Goal: Information Seeking & Learning: Learn about a topic

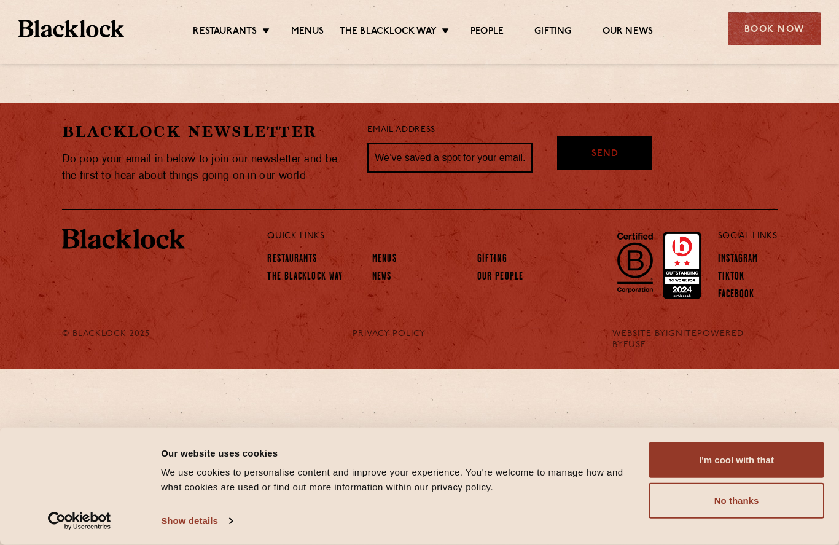
click at [318, 20] on ul "Restaurants Soho City Shoreditch Covent Garden Canary Wharf Manchester Birmingh…" at bounding box center [423, 29] width 598 height 18
click at [306, 28] on link "Menus" at bounding box center [307, 32] width 33 height 12
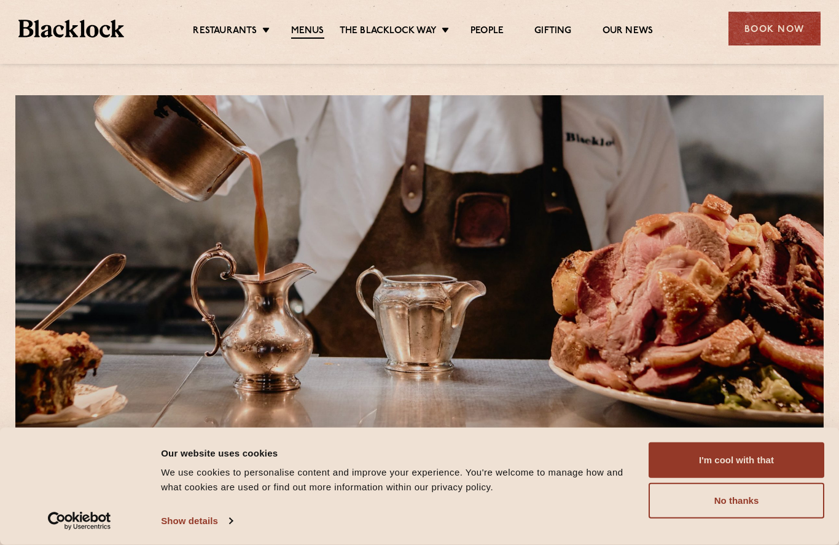
click at [99, 117] on div at bounding box center [419, 268] width 808 height 347
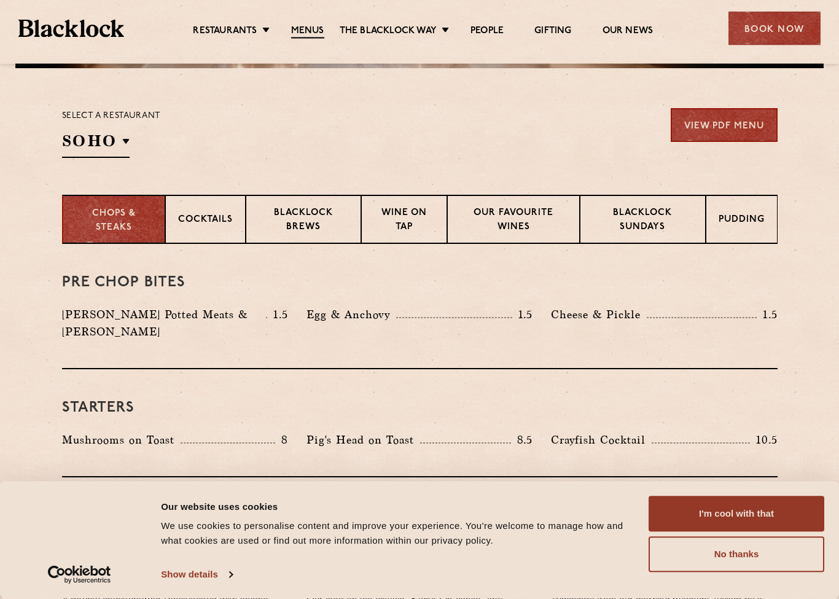
scroll to position [374, 0]
click at [0, 0] on p "Shoreditch" at bounding box center [0, 0] width 0 height 0
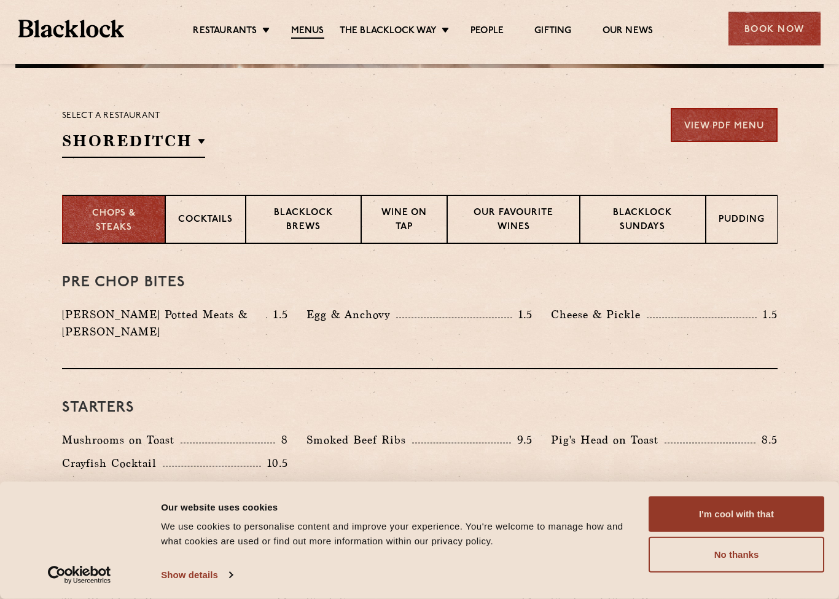
click at [0, 0] on p "Shoreditch" at bounding box center [0, 0] width 0 height 0
click at [763, 343] on div "Pre Chop Bites Blacklock Potted Meats & Kimchi 1.5 Egg & Anchovy 1.5 Cheese & P…" at bounding box center [419, 306] width 715 height 125
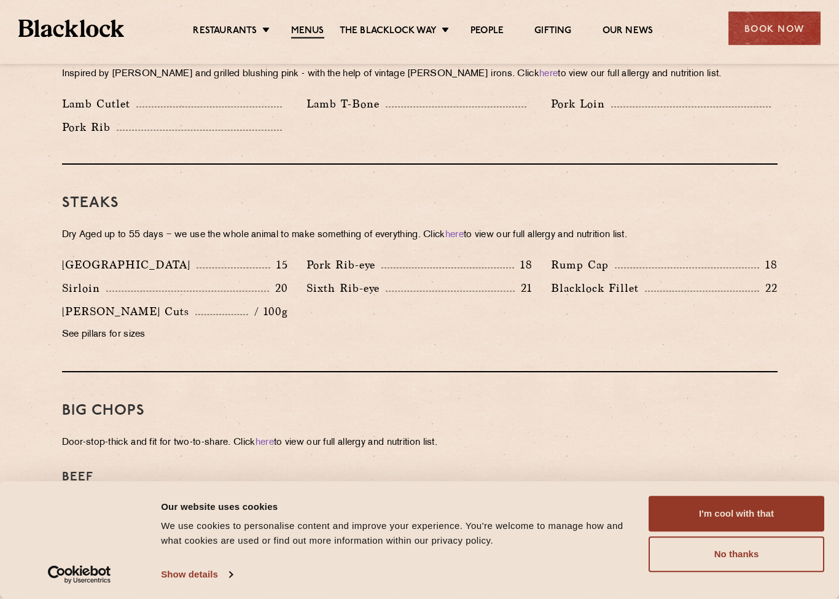
scroll to position [1067, 0]
click at [77, 326] on p "See pillars for sizes" at bounding box center [175, 334] width 226 height 17
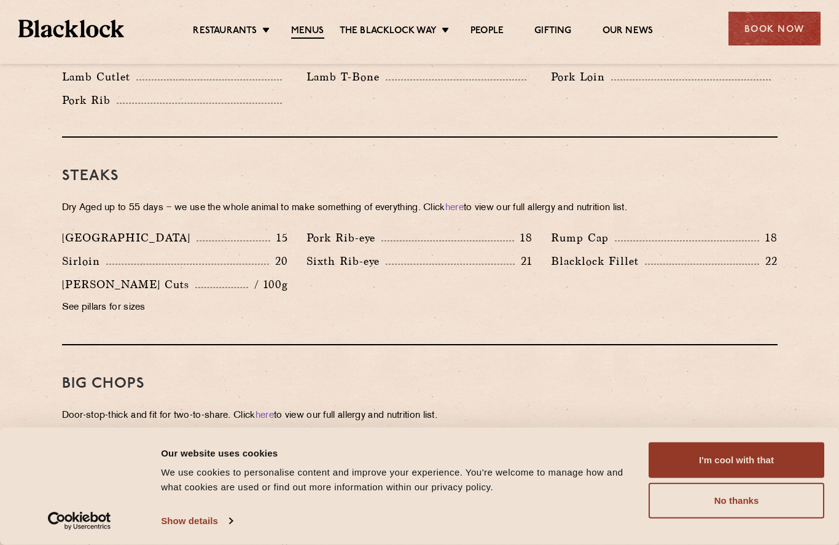
scroll to position [1093, 0]
click at [488, 35] on link "People" at bounding box center [486, 31] width 33 height 12
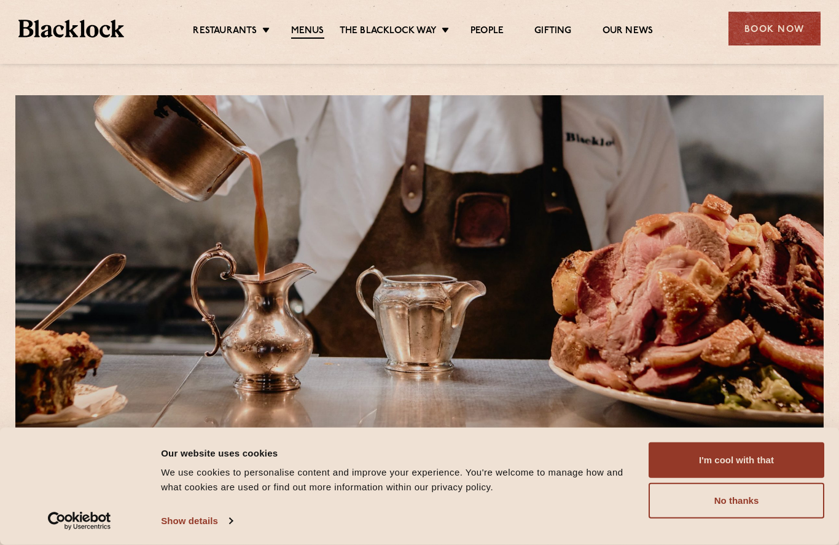
click at [301, 35] on link "Menus" at bounding box center [307, 32] width 33 height 14
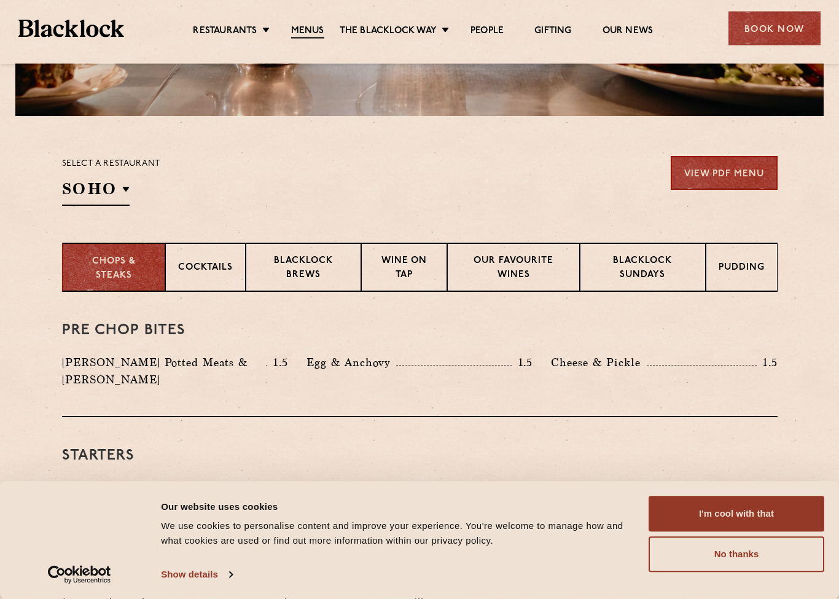
scroll to position [327, 0]
click at [673, 262] on p "Blacklock Sundays" at bounding box center [643, 268] width 100 height 29
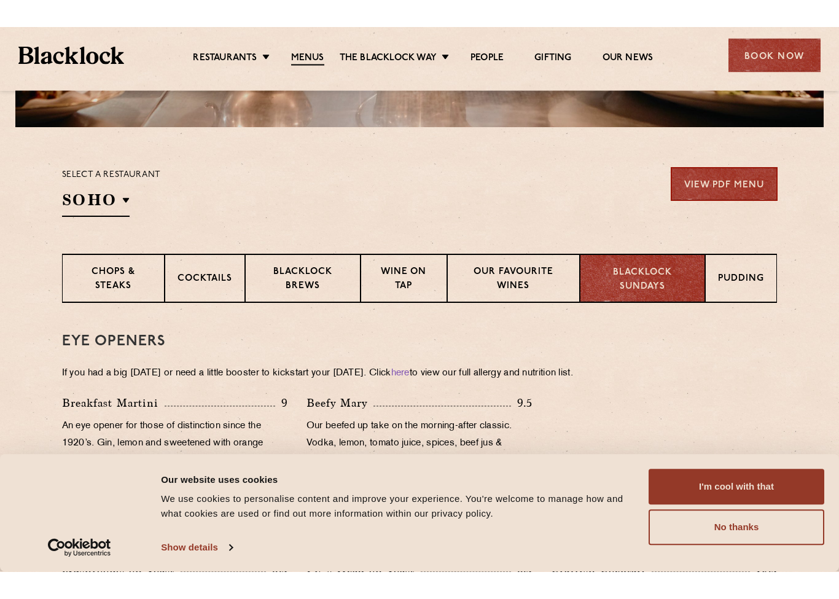
scroll to position [308, 0]
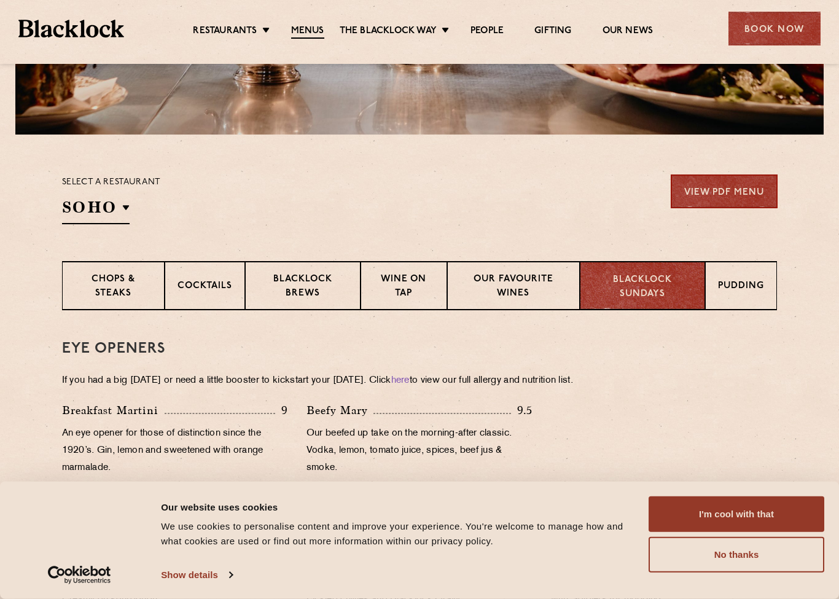
click at [293, 295] on p "Blacklock Brews" at bounding box center [303, 287] width 90 height 29
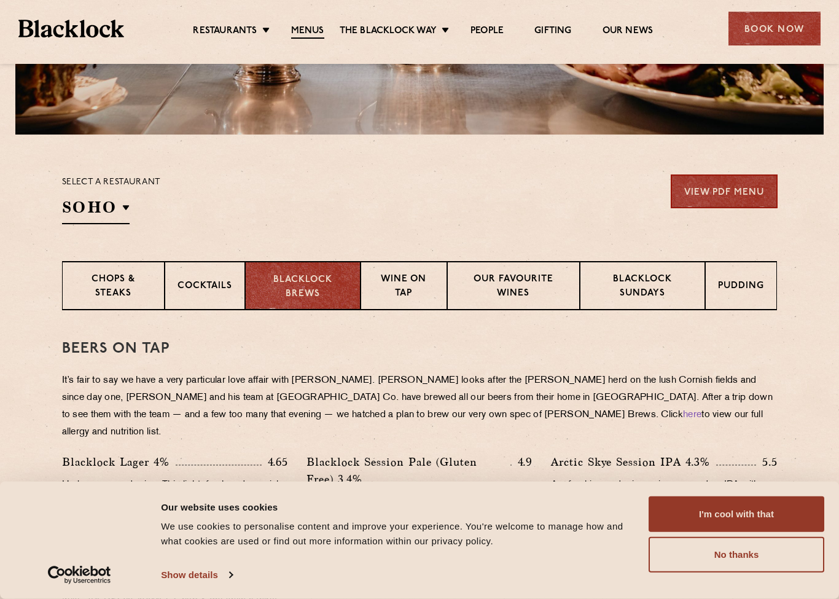
click at [187, 284] on p "Cocktails" at bounding box center [204, 286] width 55 height 15
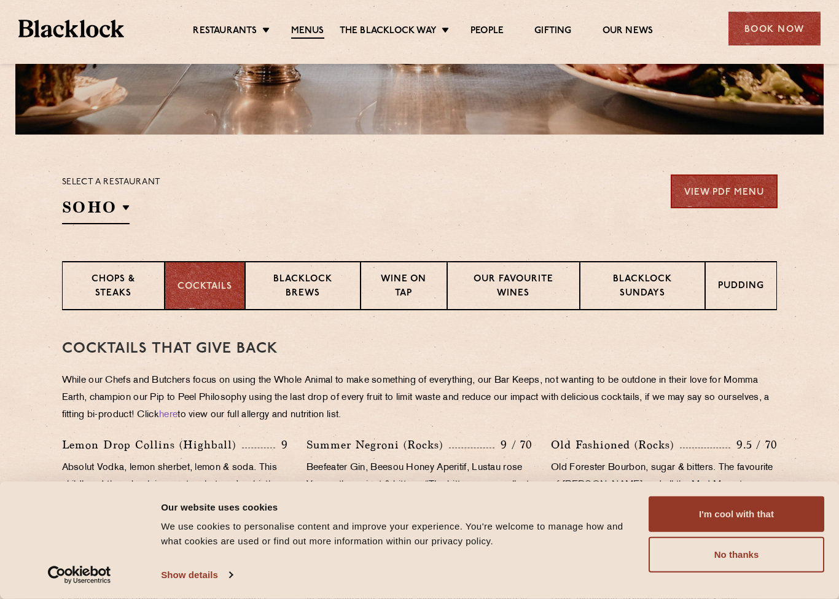
click at [97, 284] on p "Chops & Steaks" at bounding box center [113, 287] width 77 height 29
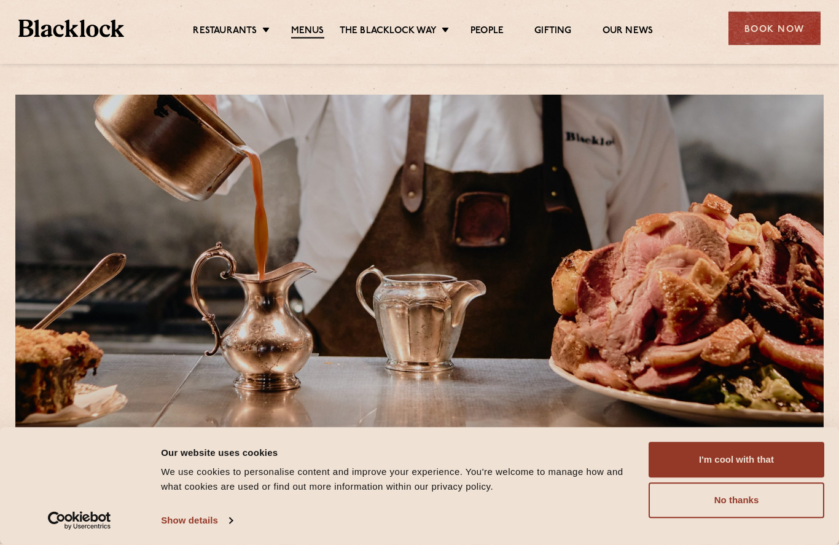
scroll to position [0, 0]
